Goal: Task Accomplishment & Management: Complete application form

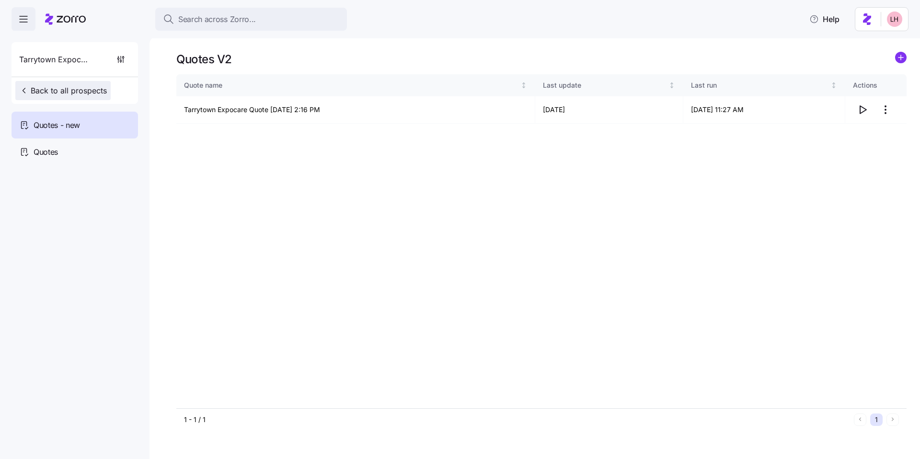
click at [102, 82] on button "Back to all prospects" at bounding box center [62, 90] width 95 height 19
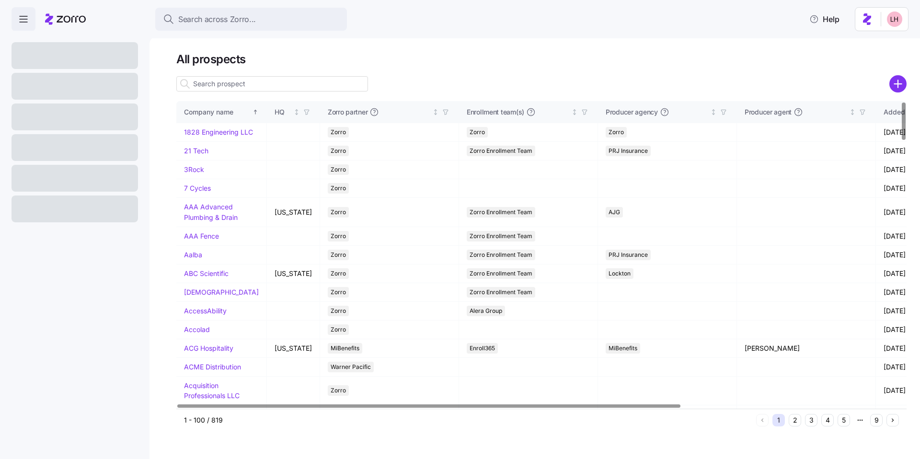
click at [898, 84] on icon "add icon" at bounding box center [897, 84] width 7 height 0
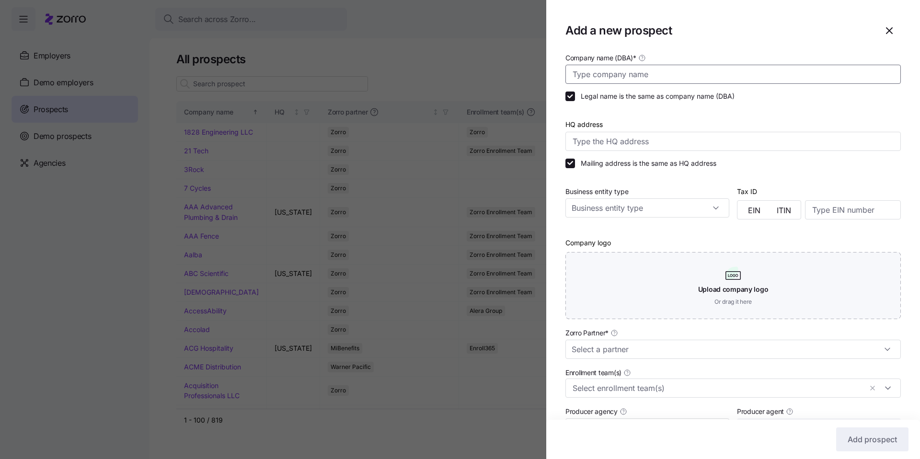
click at [713, 76] on input "Company name (DBA) *" at bounding box center [732, 74] width 335 height 19
type input "Bravura Information Technology Systems"
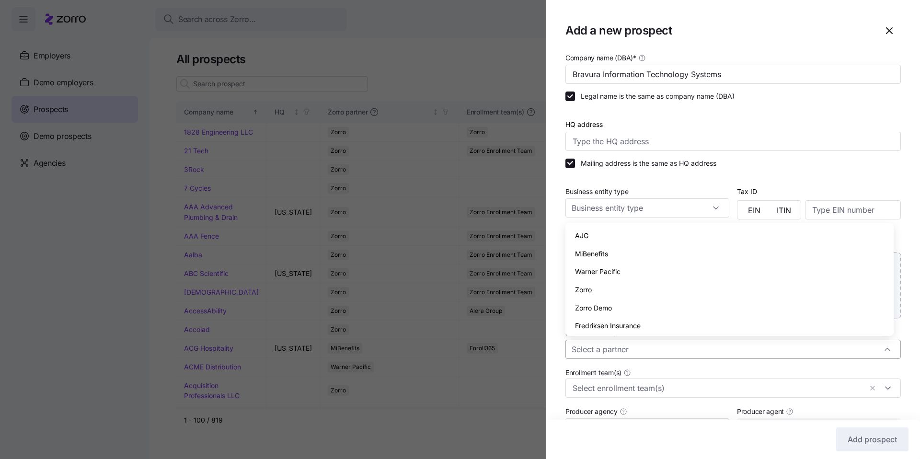
click at [641, 345] on input "Zorro Partner *" at bounding box center [732, 349] width 335 height 19
click at [603, 293] on div "Zorro" at bounding box center [729, 290] width 321 height 18
type input "Zorro"
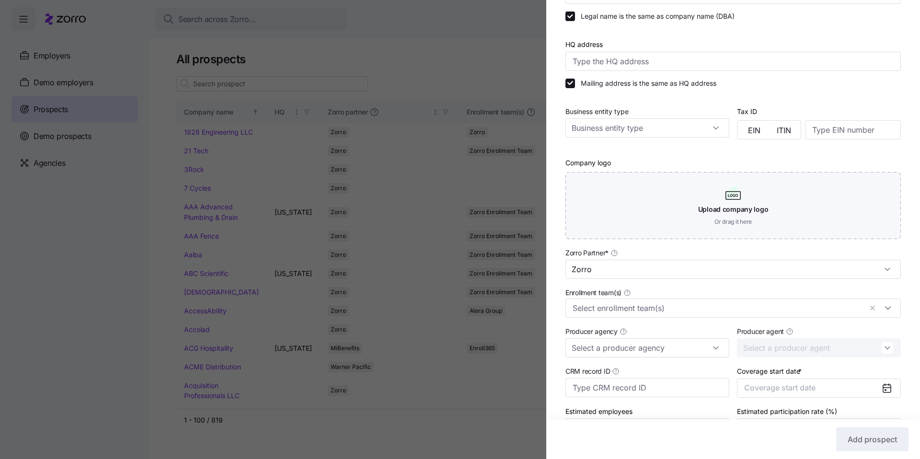
scroll to position [140, 0]
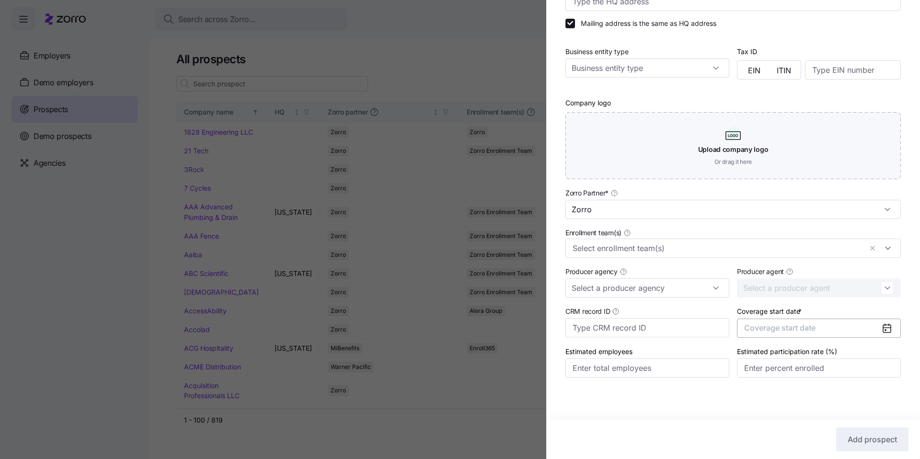
click at [793, 327] on span "Coverage start date" at bounding box center [779, 328] width 71 height 10
click at [874, 208] on icon "button" at bounding box center [876, 211] width 9 height 9
click at [775, 234] on button "Jan" at bounding box center [766, 236] width 48 height 20
click at [868, 437] on span "Add prospect" at bounding box center [872, 439] width 49 height 11
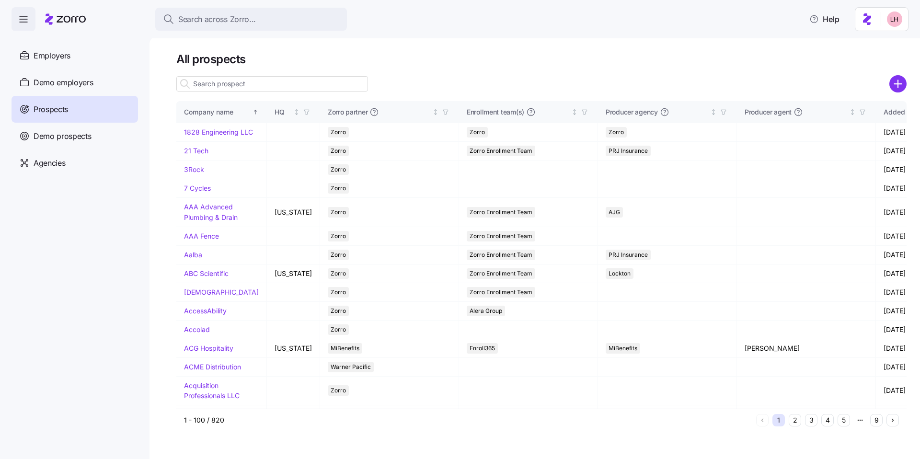
click at [233, 15] on span "Search across Zorro..." at bounding box center [217, 19] width 78 height 12
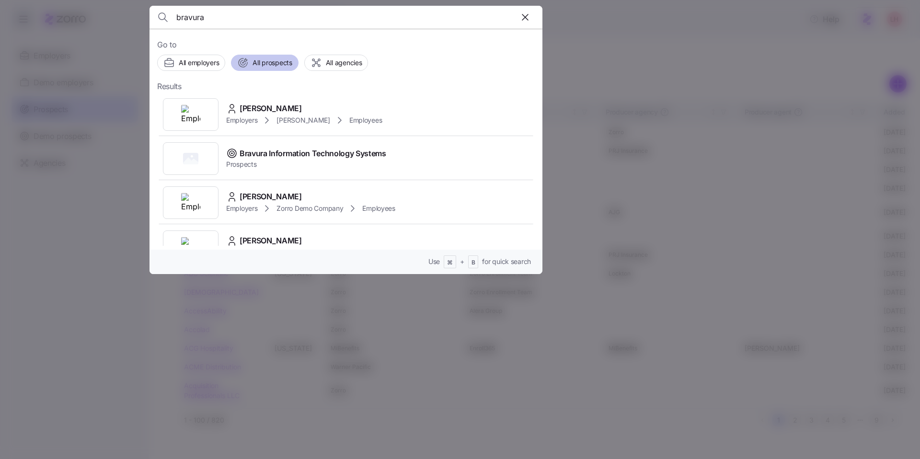
type input "bravura"
click at [273, 58] on span "All prospects" at bounding box center [272, 63] width 39 height 10
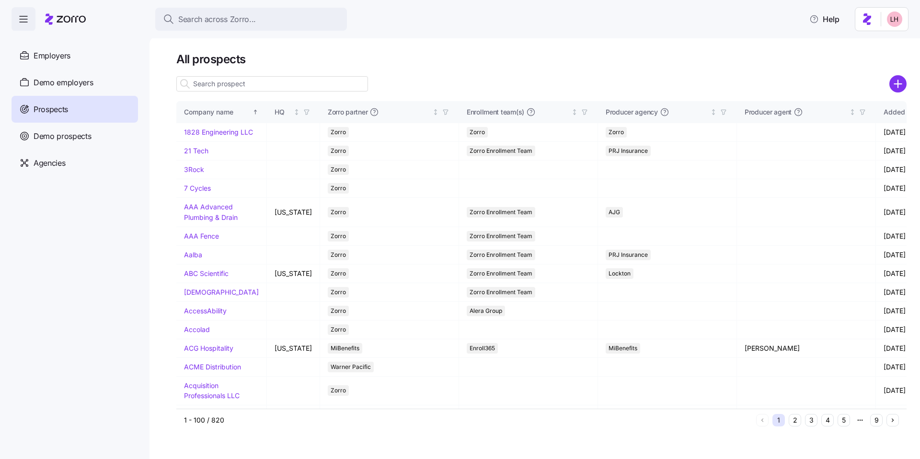
click at [236, 87] on input at bounding box center [272, 83] width 192 height 15
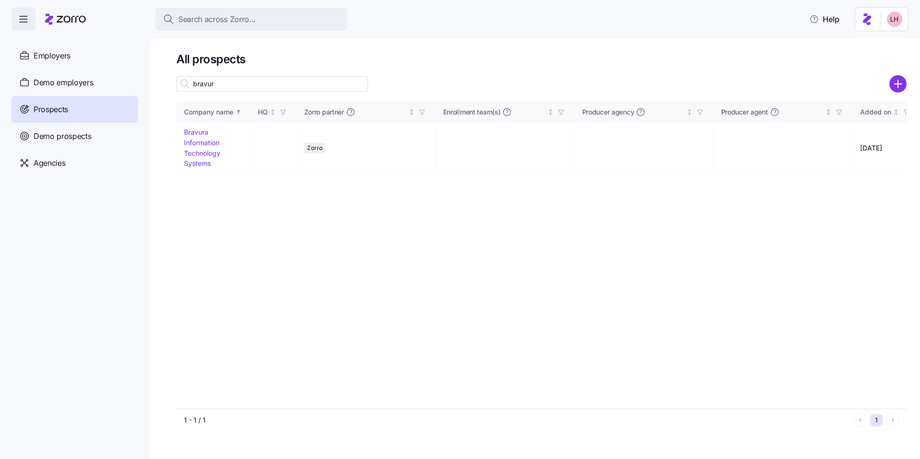
click at [239, 84] on input "bravur" at bounding box center [272, 83] width 192 height 15
type input "bravur"
click at [203, 143] on link "Bravura Information Technology Systems" at bounding box center [202, 147] width 36 height 39
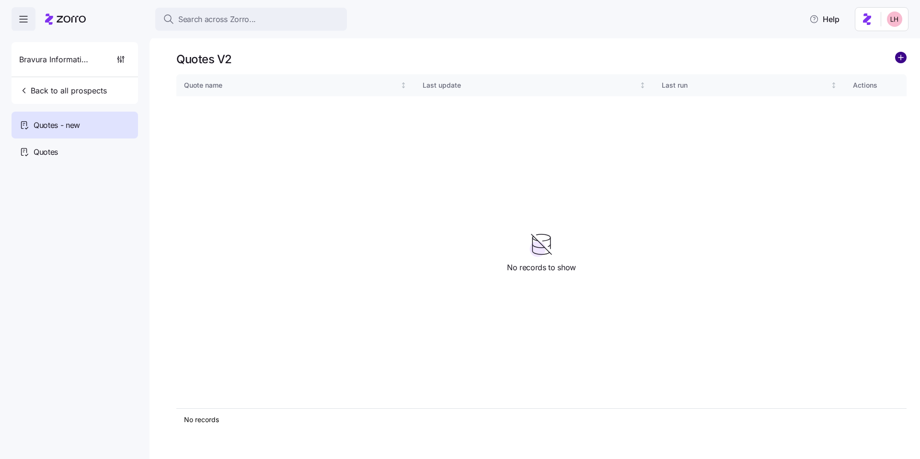
click at [899, 60] on circle "add icon" at bounding box center [901, 57] width 11 height 11
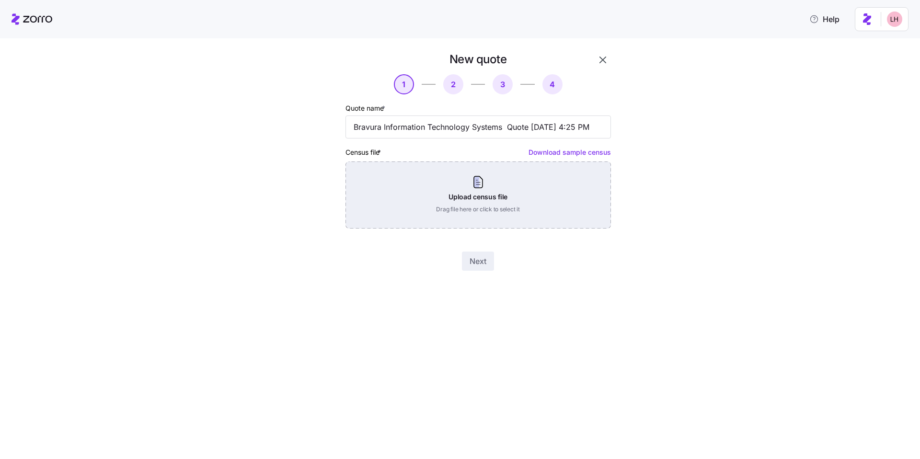
click at [480, 218] on div "Upload census file Drag file here or click to select it" at bounding box center [477, 194] width 265 height 67
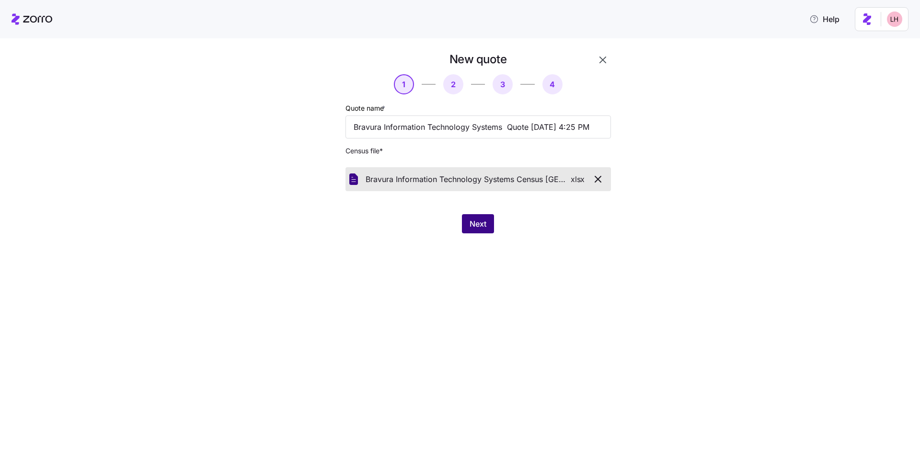
click at [477, 224] on span "Next" at bounding box center [478, 223] width 17 height 11
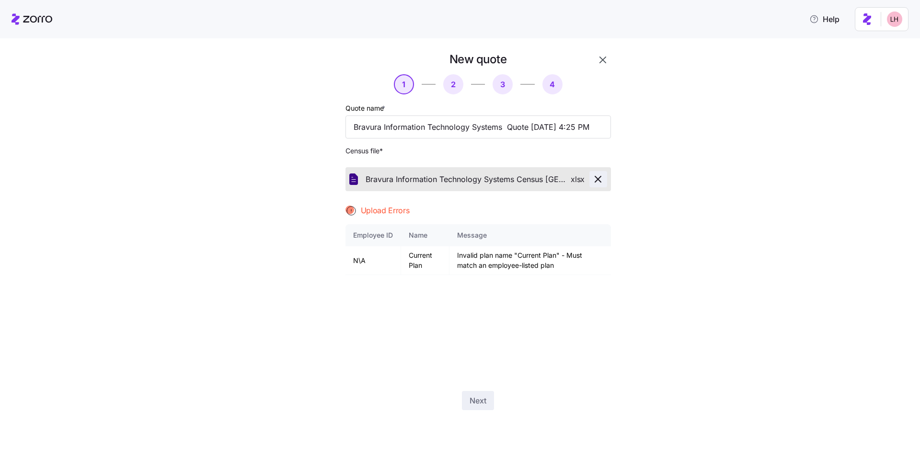
click at [601, 178] on icon "button" at bounding box center [597, 178] width 11 height 11
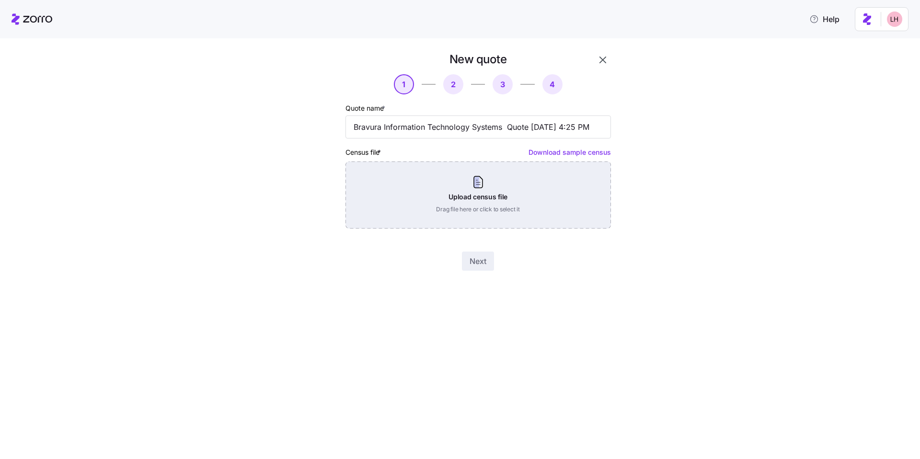
click at [469, 202] on div "Upload census file Drag file here or click to select it" at bounding box center [477, 194] width 265 height 67
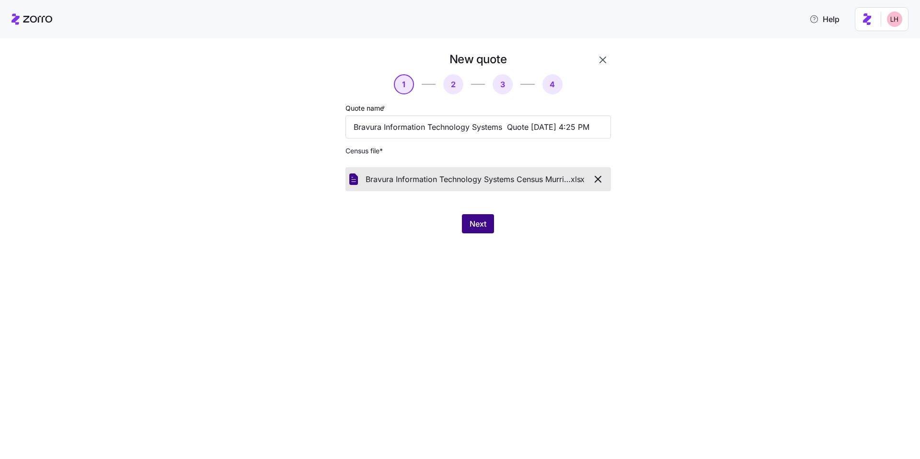
click at [483, 225] on span "Next" at bounding box center [478, 223] width 17 height 11
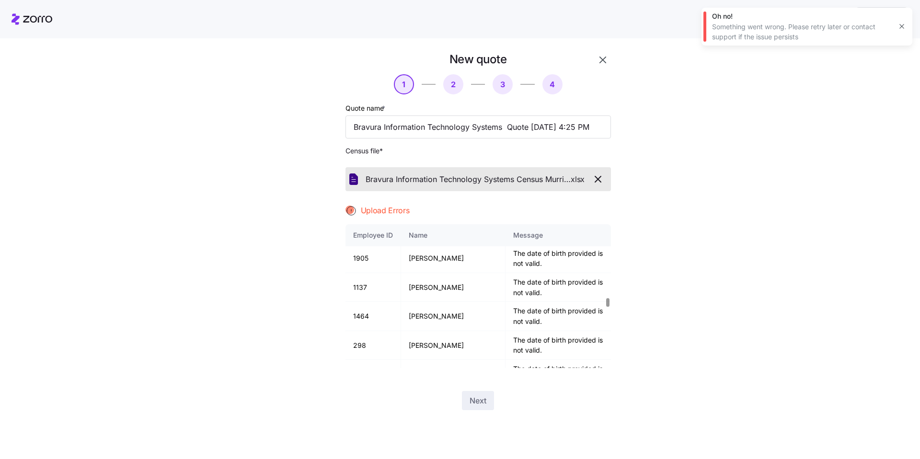
scroll to position [1964, 0]
